Goal: Task Accomplishment & Management: Use online tool/utility

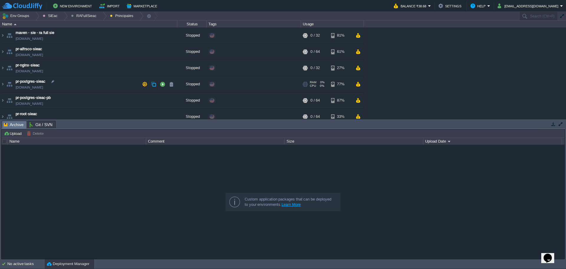
scroll to position [6, 0]
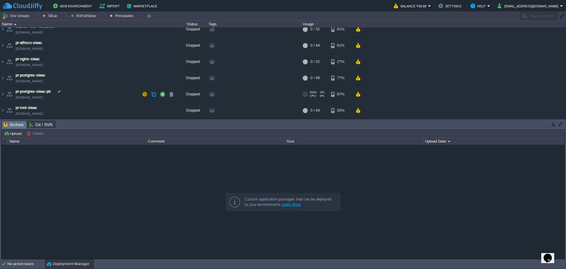
click at [96, 93] on td "pr-postgres-sieac-pb pr-postgres-sieac-pb.w1-us.cloudjiffy.net" at bounding box center [88, 94] width 177 height 16
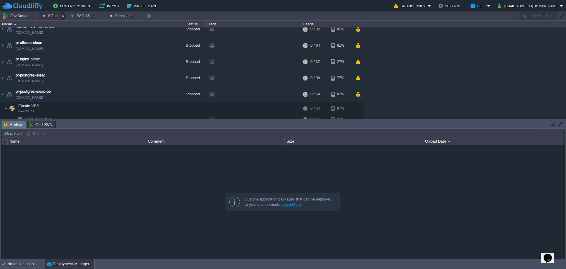
click at [63, 18] on div at bounding box center [64, 16] width 8 height 9
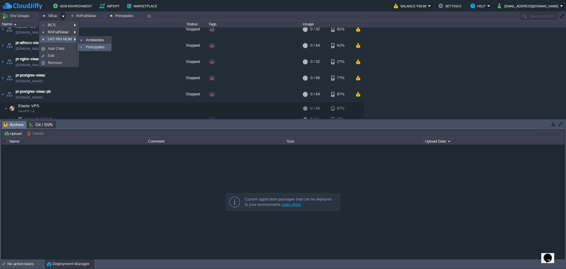
click at [102, 44] on link "Principales" at bounding box center [94, 47] width 33 height 6
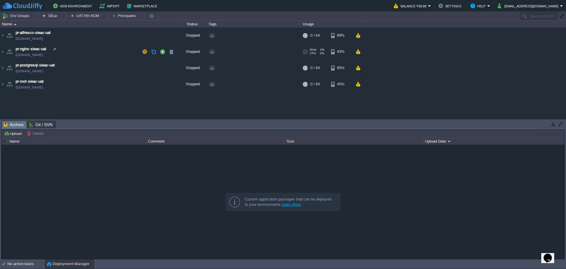
scroll to position [0, 0]
click at [101, 17] on div at bounding box center [105, 16] width 8 height 9
click at [90, 27] on span "Ambientes" at bounding box center [84, 25] width 18 height 4
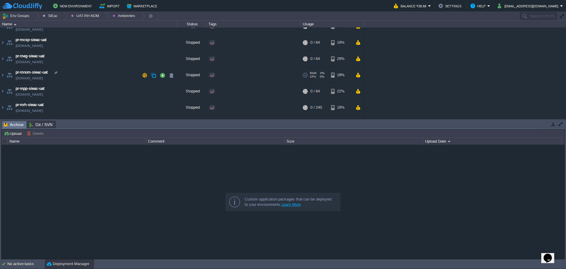
scroll to position [55, 0]
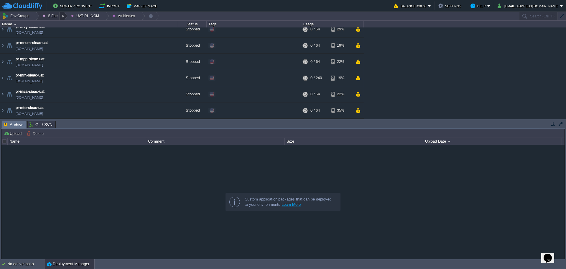
click at [62, 19] on div at bounding box center [64, 16] width 8 height 9
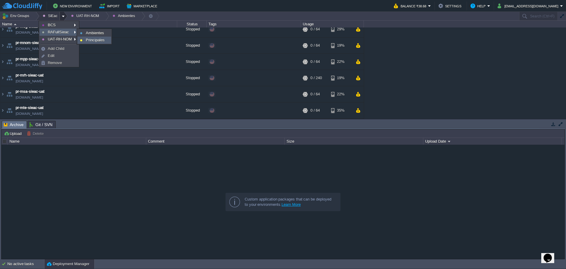
click at [101, 41] on span "Principales" at bounding box center [95, 40] width 19 height 4
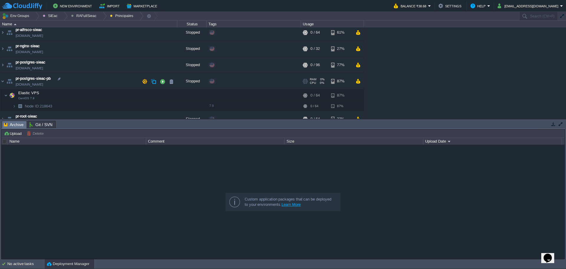
scroll to position [28, 0]
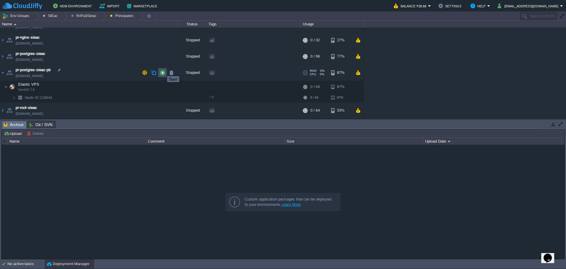
click at [163, 71] on button "button" at bounding box center [162, 72] width 5 height 5
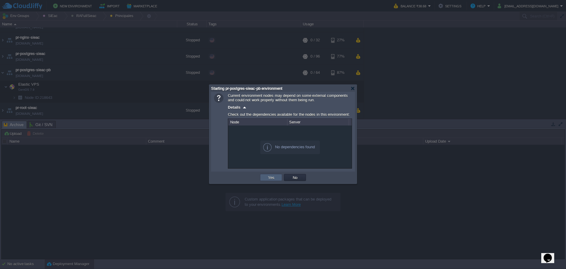
click at [270, 175] on td "Yes" at bounding box center [271, 177] width 22 height 7
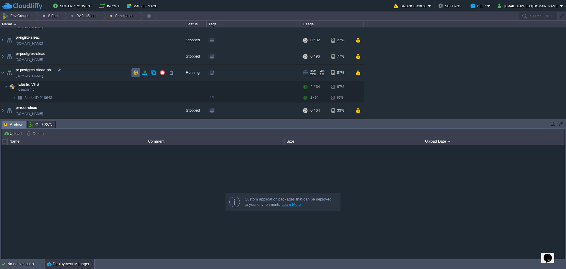
click at [133, 73] on td at bounding box center [136, 72] width 9 height 9
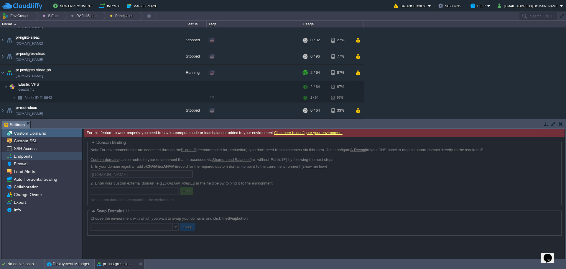
click at [31, 160] on div "Endpoints" at bounding box center [41, 156] width 81 height 8
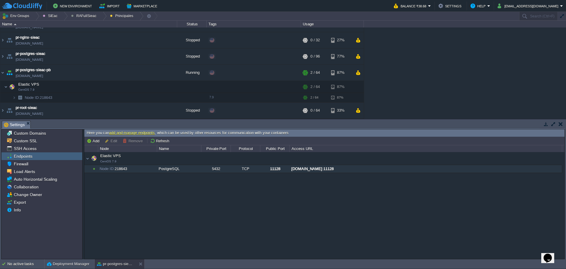
click at [350, 169] on div "node218643-pr-postgres-sieac-pb.w1-us.cloudjiffy.net:11128" at bounding box center [426, 169] width 272 height 8
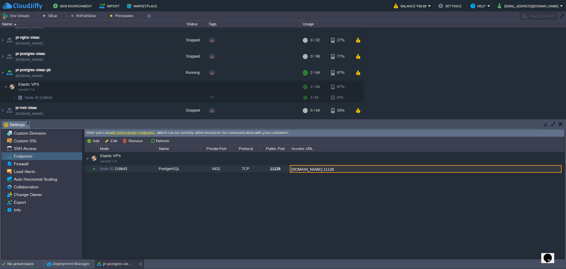
click at [350, 169] on input "node218643-pr-postgres-sieac-pb.w1-us.cloudjiffy.net:11128" at bounding box center [426, 169] width 272 height 8
